Goal: Information Seeking & Learning: Learn about a topic

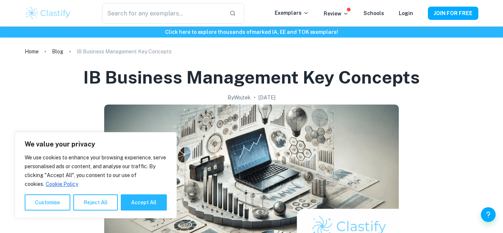
click at [166, 82] on h1 "IB Business Management Key Concepts" at bounding box center [251, 78] width 336 height 24
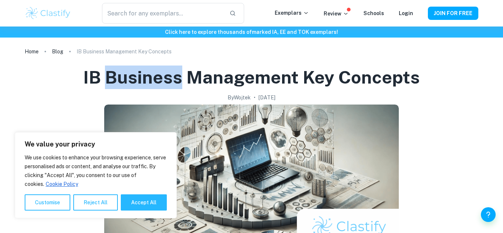
click at [166, 82] on h1 "IB Business Management Key Concepts" at bounding box center [251, 78] width 336 height 24
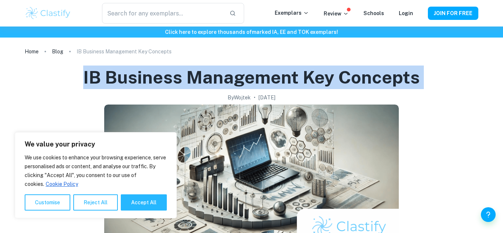
click at [166, 82] on h1 "IB Business Management Key Concepts" at bounding box center [251, 78] width 336 height 24
copy h1 "IB Business Management Key Concepts"
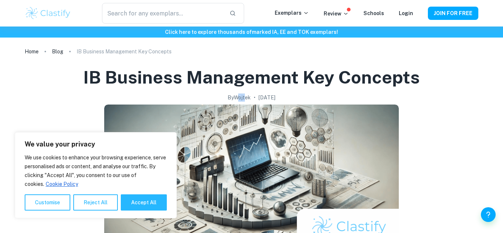
drag, startPoint x: 226, startPoint y: 96, endPoint x: 236, endPoint y: 96, distance: 9.6
click at [236, 96] on h2 "By [PERSON_NAME]" at bounding box center [238, 97] width 23 height 8
drag, startPoint x: 242, startPoint y: 98, endPoint x: 224, endPoint y: 97, distance: 17.3
click at [224, 97] on div "By [PERSON_NAME] • [DATE]" at bounding box center [251, 97] width 336 height 8
copy h2 "Wojtek"
